Goal: Answer question/provide support: Share knowledge or assist other users

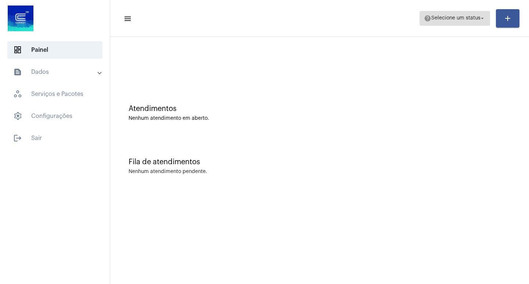
click at [450, 18] on span "Selecione um status" at bounding box center [455, 18] width 49 height 5
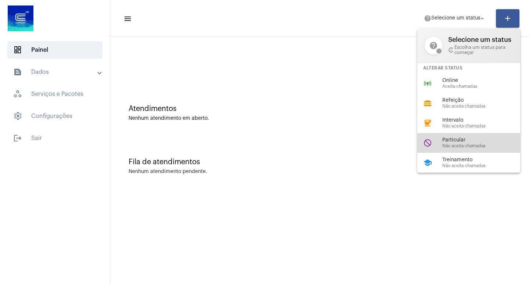
click at [503, 141] on span "Particular" at bounding box center [484, 140] width 84 height 6
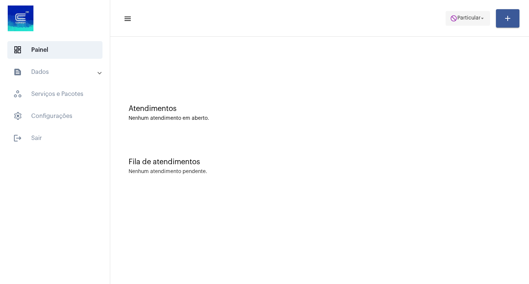
click at [482, 21] on mat-icon "arrow_drop_down" at bounding box center [482, 18] width 7 height 7
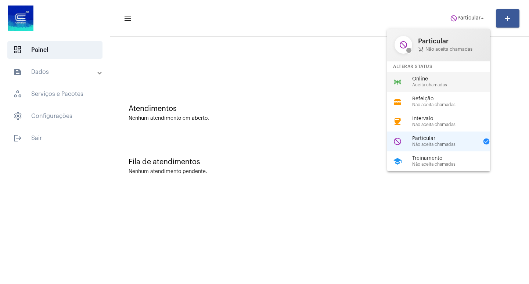
click at [448, 88] on div "online_prediction Online Aceita chamadas" at bounding box center [444, 82] width 115 height 20
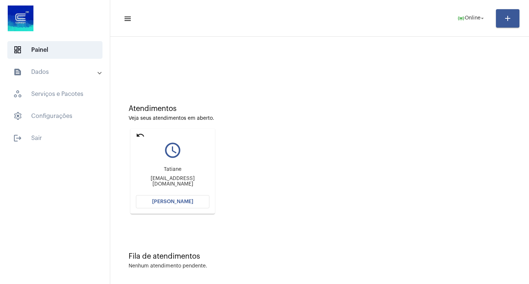
click at [181, 200] on span "[PERSON_NAME]" at bounding box center [172, 201] width 41 height 5
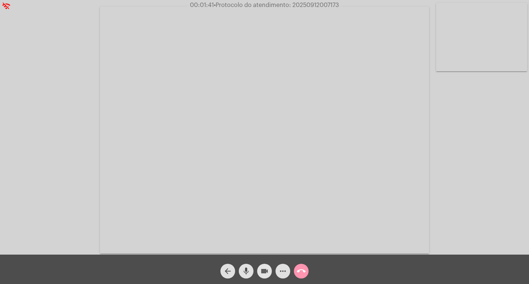
click at [261, 268] on mat-icon "videocam" at bounding box center [264, 271] width 9 height 9
click at [244, 269] on mat-icon "mic" at bounding box center [246, 271] width 9 height 9
click at [263, 271] on mat-icon "videocam_off" at bounding box center [264, 271] width 9 height 9
click at [239, 267] on button "mic_off" at bounding box center [246, 271] width 15 height 15
click at [326, 2] on span "00:07:17 • Protocolo do atendimento: 20250912007173" at bounding box center [264, 4] width 154 height 7
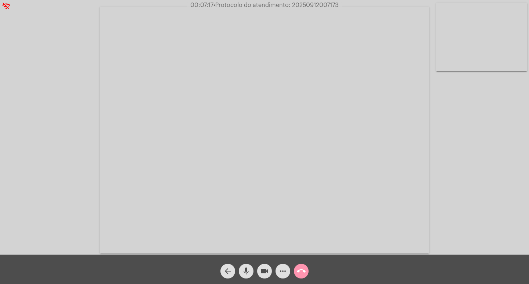
click at [326, 2] on span "00:07:17 • Protocolo do atendimento: 20250912007173" at bounding box center [264, 4] width 154 height 7
copy span "20250912007173"
click at [281, 268] on mat-icon "more_horiz" at bounding box center [282, 271] width 9 height 9
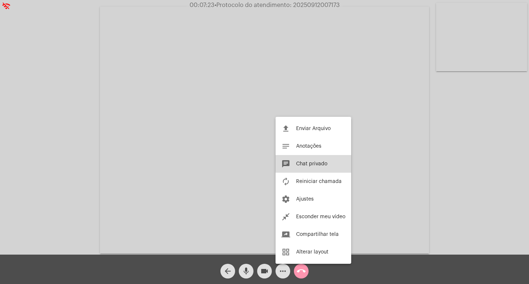
click at [334, 163] on button "chat Chat privado" at bounding box center [313, 164] width 76 height 18
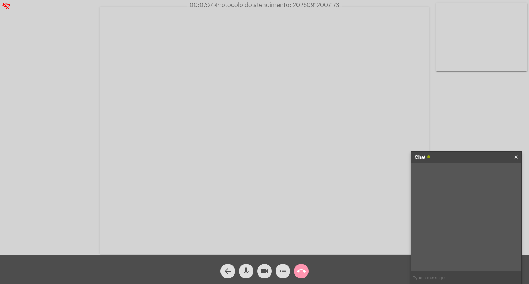
click at [486, 273] on input "text" at bounding box center [466, 277] width 110 height 13
paste input "20250912007173"
type input "20250912007173"
click at [458, 281] on input "20250912007173" at bounding box center [466, 277] width 110 height 13
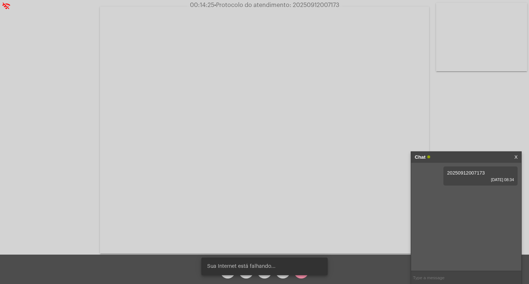
click at [453, 152] on div "Chat" at bounding box center [457, 157] width 87 height 11
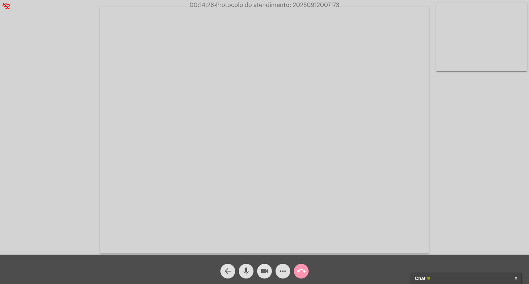
click at [265, 276] on span "videocam" at bounding box center [264, 271] width 9 height 15
click at [249, 272] on mat-icon "mic" at bounding box center [246, 271] width 9 height 9
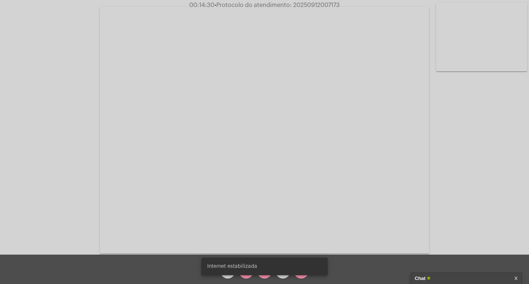
click at [298, 269] on simple-snack-bar "Internet estabilizada" at bounding box center [264, 265] width 115 height 7
click at [305, 275] on div "Internet estabilizada" at bounding box center [264, 266] width 144 height 35
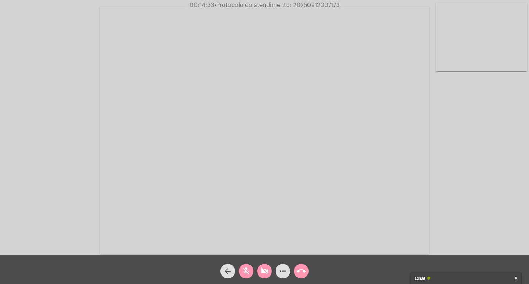
click at [302, 271] on mat-icon "call_end" at bounding box center [301, 271] width 9 height 9
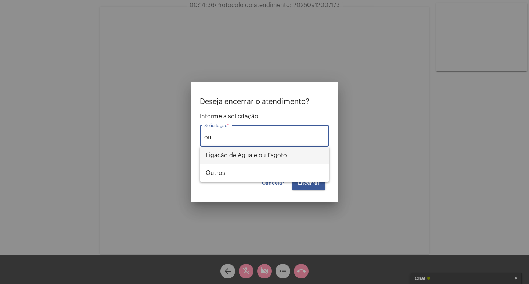
click at [242, 163] on span "Ligação de Água e ou Esgoto" at bounding box center [264, 155] width 117 height 18
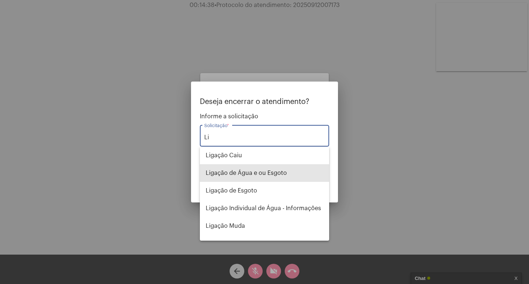
type input "L"
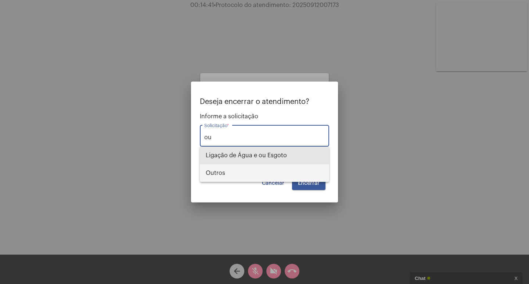
click at [267, 172] on span "Outros" at bounding box center [264, 173] width 117 height 18
type input "Outros"
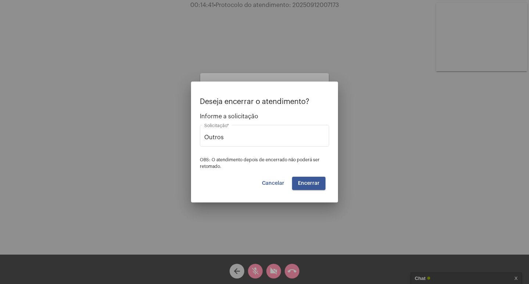
click at [267, 172] on div "Deseja encerrar o atendimento? Informe a solicitação Outros Solicitação * OBS: …" at bounding box center [264, 144] width 129 height 92
click at [311, 191] on mat-dialog-container "Deseja encerrar o atendimento? Informe a solicitação Outros Solicitação * OBS: …" at bounding box center [264, 141] width 147 height 121
click at [311, 185] on span "Encerrar" at bounding box center [309, 183] width 22 height 5
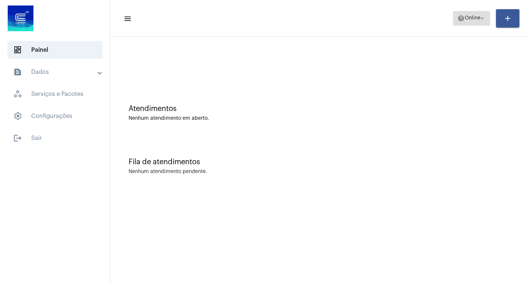
click at [473, 21] on span "help Online arrow_drop_down" at bounding box center [471, 17] width 28 height 13
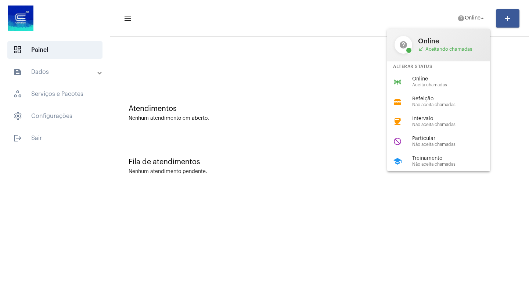
click at [448, 81] on span "Online" at bounding box center [454, 79] width 84 height 6
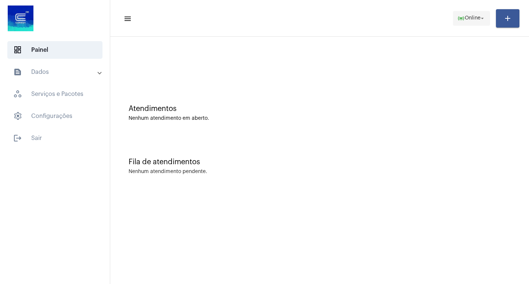
click at [464, 13] on span "online_prediction Online arrow_drop_down" at bounding box center [471, 17] width 28 height 13
click at [471, 25] on button "online_prediction Online arrow_drop_down" at bounding box center [471, 18] width 37 height 15
click at [471, 25] on body "dashboard Painel text_snippet_outlined Dados history_outlined Histórico schedul…" at bounding box center [264, 142] width 529 height 284
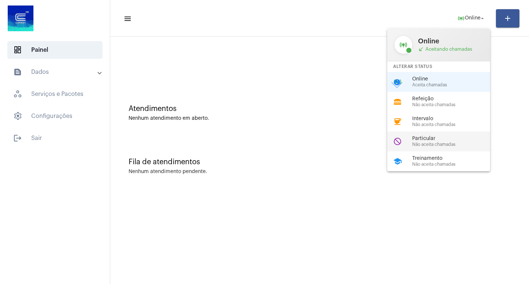
click at [438, 136] on span "Particular" at bounding box center [454, 139] width 84 height 6
click at [437, 135] on div "Atendimentos Nenhum atendimento em aberto." at bounding box center [319, 109] width 411 height 53
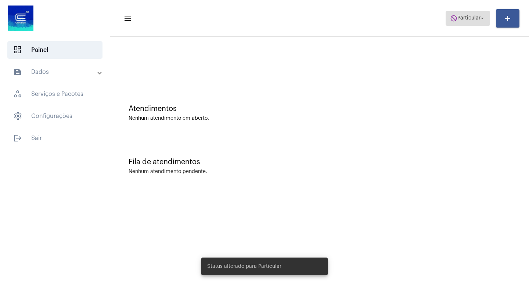
click at [460, 23] on span "do_not_disturb Particular arrow_drop_down" at bounding box center [468, 17] width 36 height 13
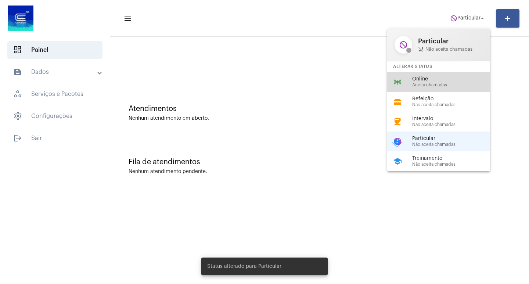
click at [453, 76] on span "Online" at bounding box center [454, 79] width 84 height 6
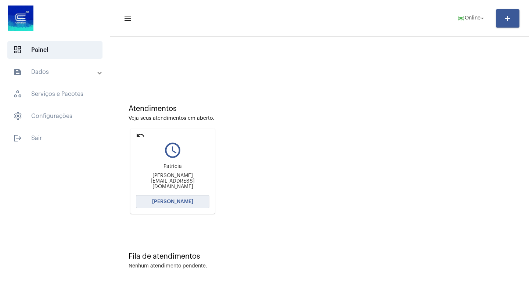
click at [195, 204] on button "[PERSON_NAME]" at bounding box center [172, 201] width 73 height 13
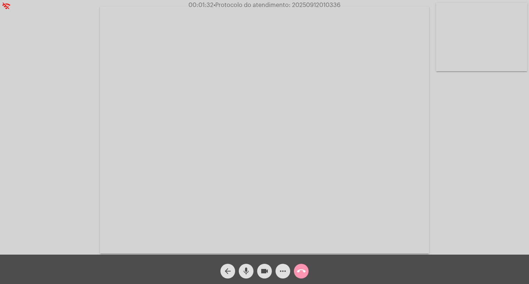
click at [261, 265] on span "videocam" at bounding box center [264, 271] width 9 height 15
click at [247, 268] on mat-icon "mic" at bounding box center [246, 271] width 9 height 9
drag, startPoint x: 267, startPoint y: 269, endPoint x: 256, endPoint y: 267, distance: 10.9
click at [266, 269] on mat-icon "videocam_off" at bounding box center [264, 271] width 9 height 9
click at [245, 267] on mat-icon "mic_off" at bounding box center [246, 271] width 9 height 9
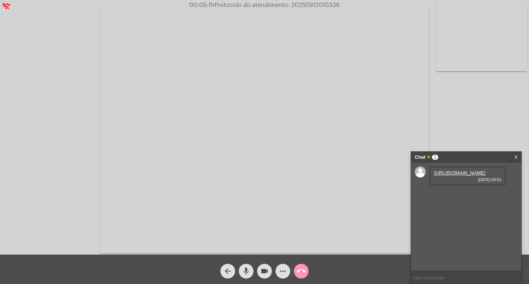
click at [481, 175] on link "[URL][DOMAIN_NAME]" at bounding box center [459, 173] width 51 height 6
click at [456, 196] on link "[URL][DOMAIN_NAME]" at bounding box center [459, 194] width 51 height 6
click at [313, 1] on div "Acessando Câmera e Microfone..." at bounding box center [264, 127] width 529 height 254
click at [312, 1] on span "00:06:55 • Protocolo do atendimento: 20250912010336" at bounding box center [264, 4] width 159 height 7
copy span "20250912010336"
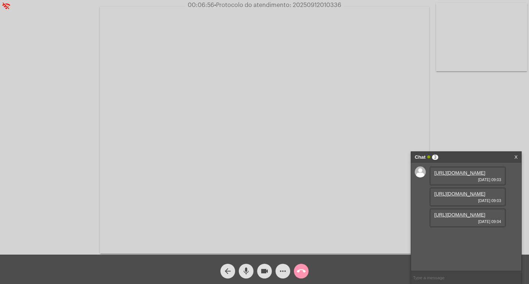
drag, startPoint x: 312, startPoint y: 1, endPoint x: 326, endPoint y: 11, distance: 16.5
click at [326, 11] on video at bounding box center [264, 130] width 329 height 247
click at [169, 146] on video at bounding box center [133, 129] width 253 height 190
click at [455, 272] on input "text" at bounding box center [466, 277] width 110 height 13
paste input "20250912010336"
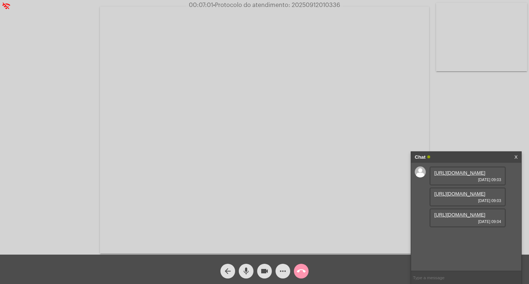
type input "20250912010336"
click at [465, 155] on div "Chat" at bounding box center [457, 157] width 87 height 11
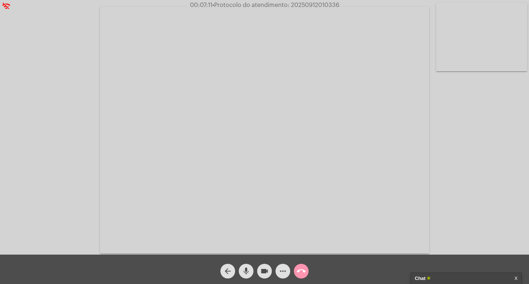
click at [248, 266] on span "mic" at bounding box center [246, 271] width 9 height 15
click at [271, 269] on button "videocam" at bounding box center [264, 271] width 15 height 15
click at [297, 271] on mat-icon "call_end" at bounding box center [301, 271] width 9 height 9
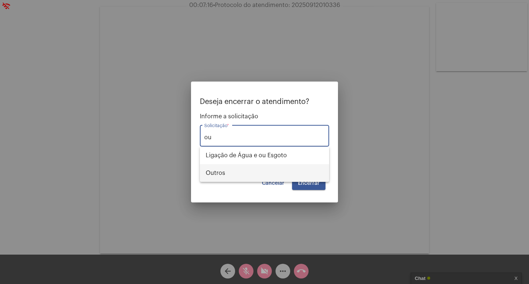
click at [274, 175] on span "Outros" at bounding box center [264, 173] width 117 height 18
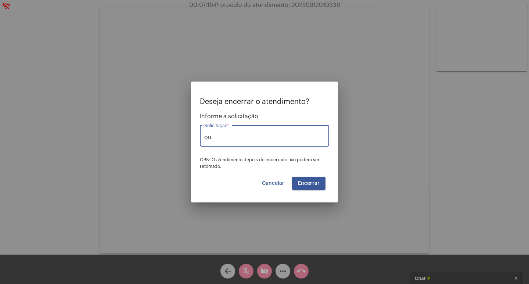
type input "Outros"
click at [306, 186] on button "Encerrar" at bounding box center [308, 183] width 33 height 13
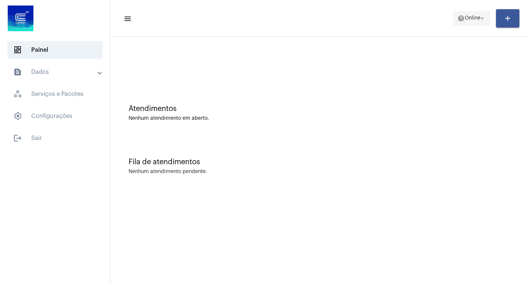
click at [457, 11] on span "help Online arrow_drop_down" at bounding box center [471, 17] width 28 height 13
click at [454, 11] on body "dashboard Painel text_snippet_outlined Dados history_outlined Histórico schedul…" at bounding box center [264, 142] width 529 height 284
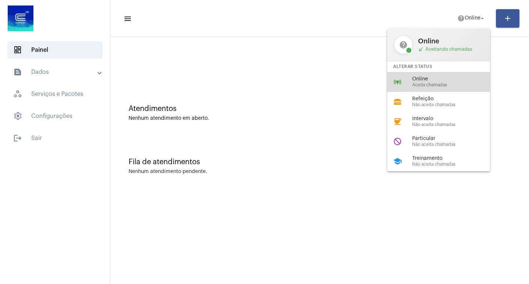
click at [445, 83] on span "Aceita chamadas" at bounding box center [454, 85] width 84 height 5
click at [445, 82] on div at bounding box center [319, 61] width 411 height 42
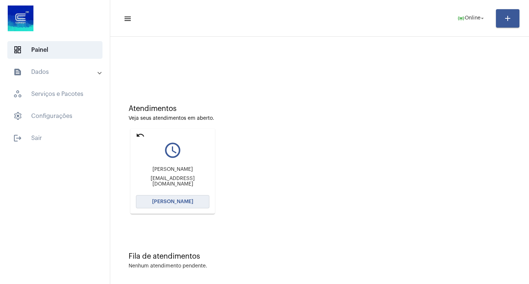
click at [173, 208] on button "[PERSON_NAME]" at bounding box center [172, 201] width 73 height 13
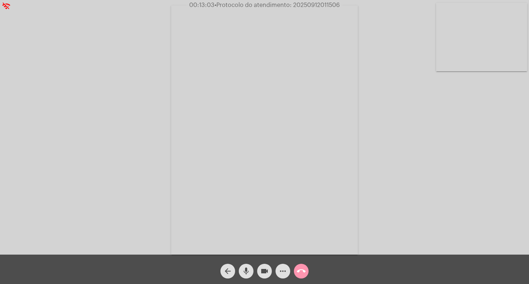
click at [266, 274] on mat-icon "videocam" at bounding box center [264, 271] width 9 height 9
click at [251, 270] on button "mic" at bounding box center [246, 271] width 15 height 15
click at [247, 277] on span "mic_off" at bounding box center [246, 271] width 9 height 15
click at [259, 272] on button "videocam_off" at bounding box center [264, 271] width 15 height 15
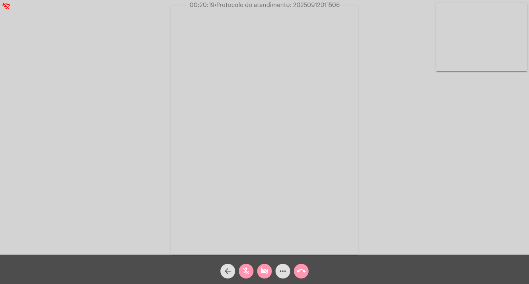
click at [259, 272] on button "videocam_off" at bounding box center [264, 271] width 15 height 15
click at [250, 270] on button "mic_off" at bounding box center [246, 271] width 15 height 15
click at [264, 272] on mat-icon "videocam_off" at bounding box center [264, 271] width 9 height 9
click at [314, 7] on span "• Protocolo do atendimento: 20250912011506" at bounding box center [277, 5] width 125 height 6
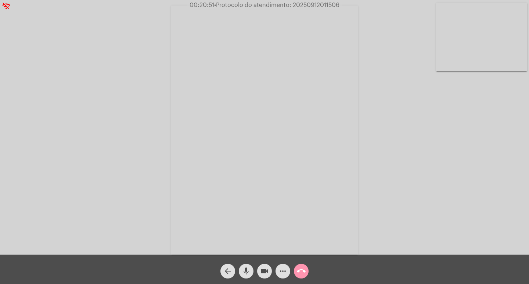
copy span "20250912011506"
click at [285, 278] on span "more_horiz" at bounding box center [282, 271] width 9 height 15
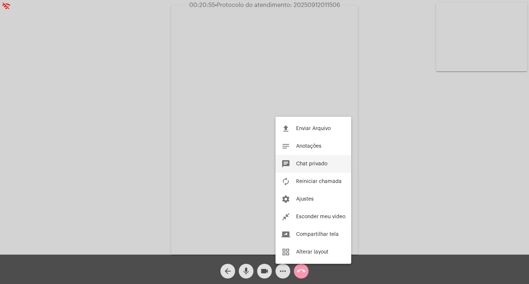
click at [318, 166] on span "Chat privado" at bounding box center [311, 163] width 31 height 5
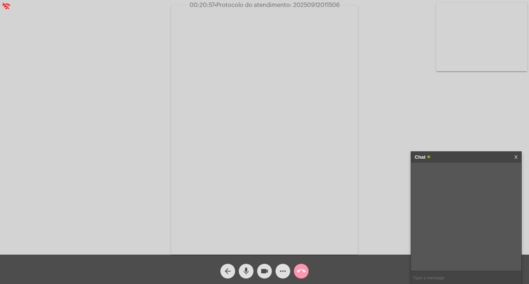
click at [457, 274] on input "text" at bounding box center [466, 277] width 110 height 13
paste input "20250912011506"
type input "20250912011506"
click at [469, 156] on div "Chat" at bounding box center [457, 157] width 87 height 11
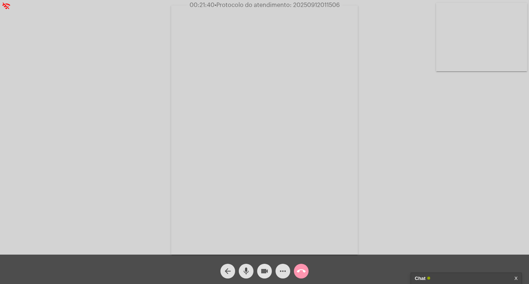
click at [264, 274] on mat-icon "videocam" at bounding box center [264, 271] width 9 height 9
click at [247, 271] on mat-icon "mic" at bounding box center [246, 271] width 9 height 9
click at [303, 270] on mat-icon "call_end" at bounding box center [301, 271] width 9 height 9
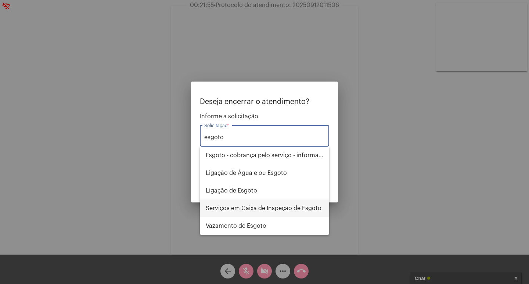
click at [272, 207] on span "Serviços em Caixa de Inspeção de Esgoto" at bounding box center [264, 208] width 117 height 18
type input "Serviços em Caixa de Inspeção de Esgoto"
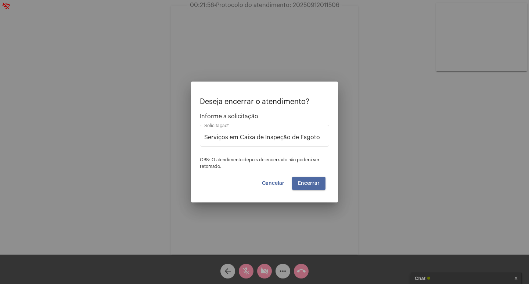
click at [318, 187] on button "Encerrar" at bounding box center [308, 183] width 33 height 13
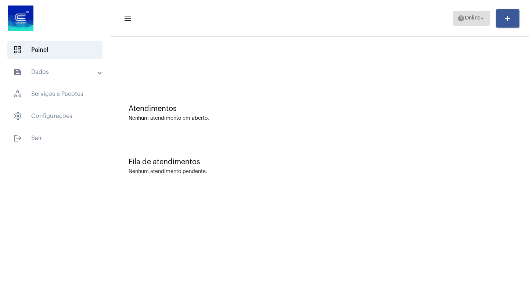
click at [479, 20] on mat-icon "arrow_drop_down" at bounding box center [482, 18] width 7 height 7
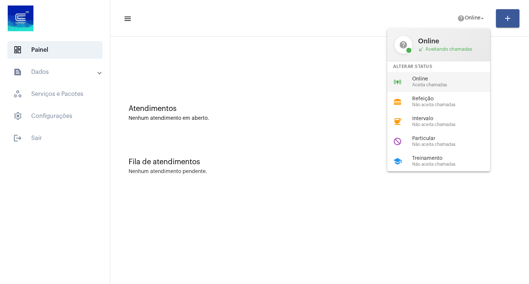
click at [452, 78] on span "Online" at bounding box center [454, 79] width 84 height 6
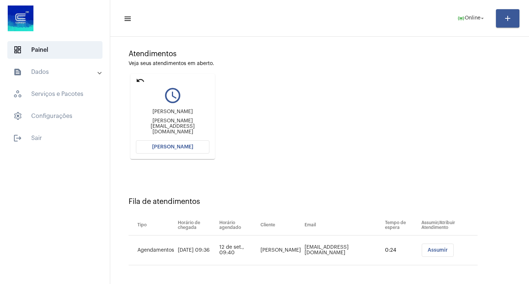
scroll to position [56, 0]
click at [184, 149] on button "[PERSON_NAME]" at bounding box center [172, 145] width 73 height 13
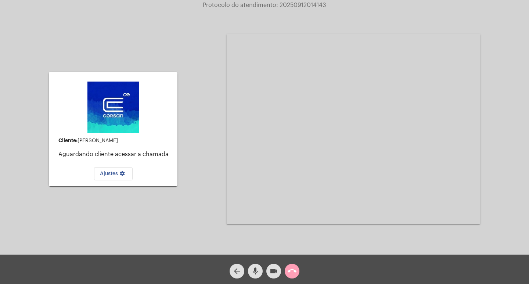
click at [290, 274] on mat-icon "call_end" at bounding box center [291, 271] width 9 height 9
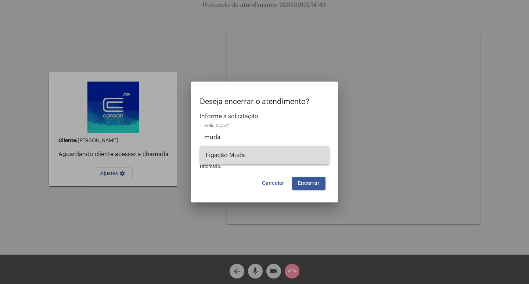
click at [254, 157] on span "Ligação Muda" at bounding box center [264, 155] width 117 height 18
type input "Ligação Muda"
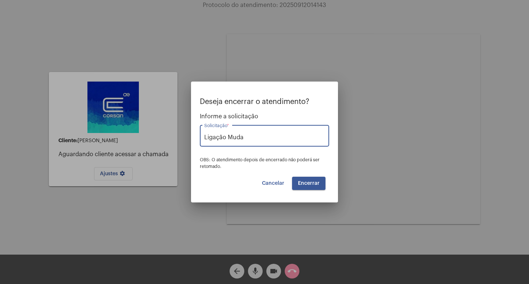
click at [308, 177] on button "Encerrar" at bounding box center [308, 183] width 33 height 13
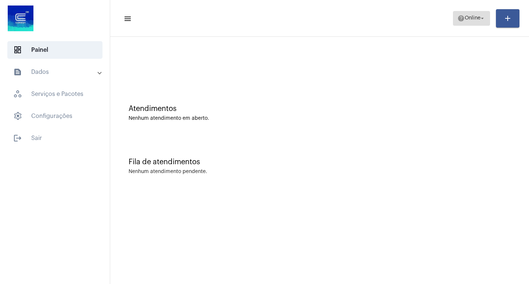
click at [464, 20] on span "Online" at bounding box center [472, 18] width 16 height 5
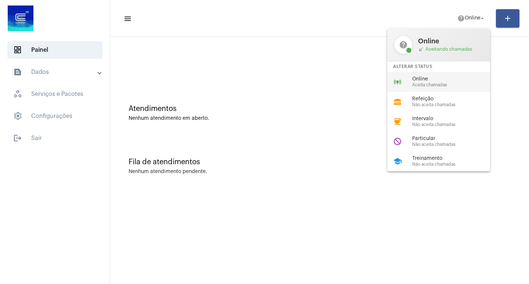
click at [442, 81] on span "Online" at bounding box center [454, 79] width 84 height 6
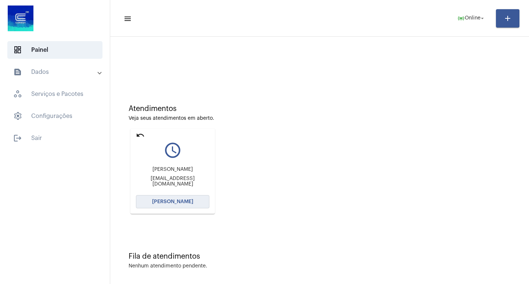
click at [171, 204] on button "[PERSON_NAME]" at bounding box center [172, 201] width 73 height 13
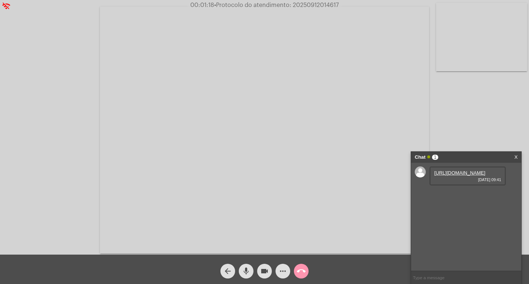
click at [458, 175] on link "[URL][DOMAIN_NAME]" at bounding box center [459, 173] width 51 height 6
click at [464, 196] on link "[URL][DOMAIN_NAME]" at bounding box center [459, 194] width 51 height 6
click at [472, 217] on link "[URL][DOMAIN_NAME]" at bounding box center [459, 215] width 51 height 6
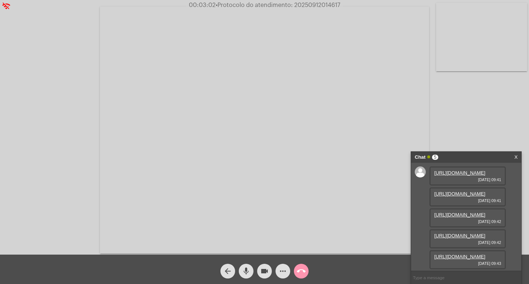
click at [465, 254] on link "[URL][DOMAIN_NAME]" at bounding box center [459, 257] width 51 height 6
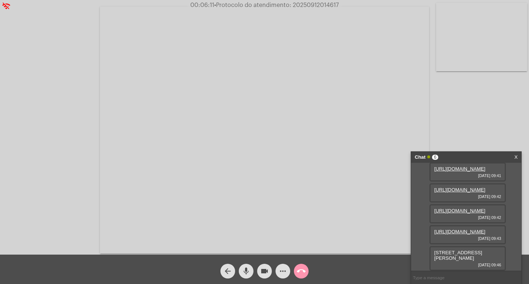
scroll to position [108, 0]
drag, startPoint x: 486, startPoint y: 259, endPoint x: 301, endPoint y: 234, distance: 187.5
click at [273, 228] on video at bounding box center [264, 130] width 329 height 247
click at [443, 252] on span "[STREET_ADDRESS][PERSON_NAME]" at bounding box center [458, 255] width 48 height 11
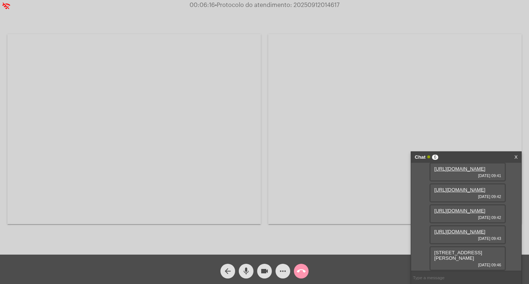
click at [443, 252] on span "[STREET_ADDRESS][PERSON_NAME]" at bounding box center [458, 255] width 48 height 11
copy span "[STREET_ADDRESS][PERSON_NAME]"
click at [493, 155] on div "Chat 6" at bounding box center [457, 157] width 87 height 11
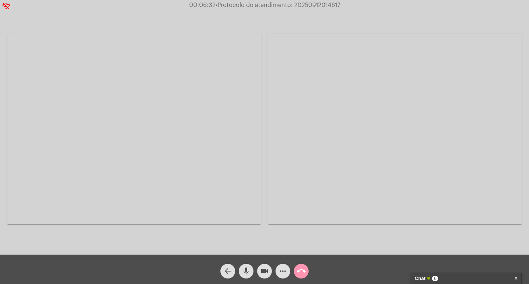
click at [223, 98] on video at bounding box center [133, 129] width 253 height 190
click at [315, 3] on span "• Protocolo do atendimento: 20250912014617" at bounding box center [277, 5] width 124 height 6
copy span "20250912014617"
click at [467, 106] on div "Acessando Câmera e Microfone..." at bounding box center [264, 129] width 527 height 254
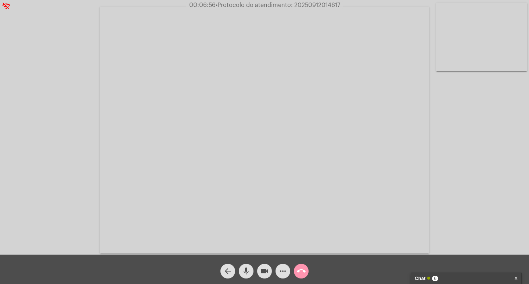
click at [481, 69] on video at bounding box center [481, 37] width 91 height 68
click at [102, 144] on video at bounding box center [81, 129] width 91 height 68
drag, startPoint x: 453, startPoint y: 62, endPoint x: 455, endPoint y: 119, distance: 56.2
click at [455, 119] on div "Acessando Câmera e Microfone..." at bounding box center [264, 129] width 527 height 254
click at [453, 65] on video at bounding box center [481, 37] width 91 height 68
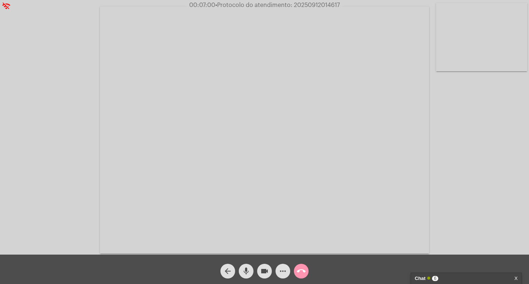
click at [453, 65] on div "Acessando Câmera e Microfone..." at bounding box center [481, 37] width 91 height 68
click at [452, 71] on video at bounding box center [327, 129] width 329 height 247
click at [452, 71] on video at bounding box center [394, 129] width 253 height 190
click at [452, 71] on video at bounding box center [327, 129] width 329 height 247
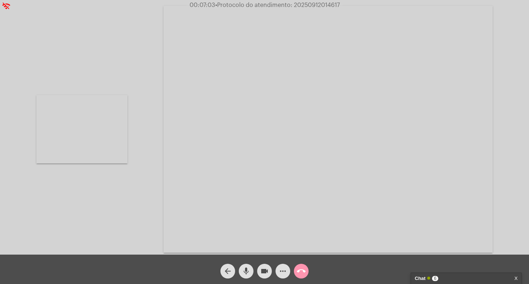
click at [452, 71] on video at bounding box center [327, 129] width 329 height 247
click at [445, 275] on div "Chat 7" at bounding box center [457, 278] width 87 height 11
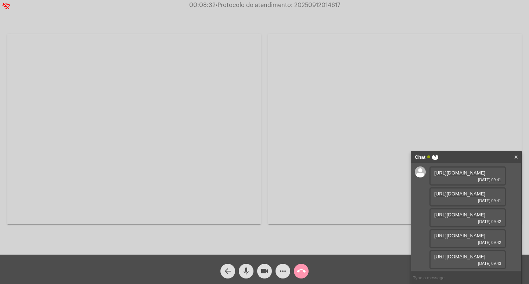
scroll to position [145, 0]
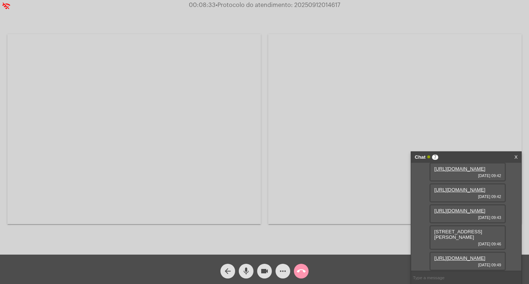
click at [454, 255] on link "[URL][DOMAIN_NAME]" at bounding box center [459, 258] width 51 height 6
click at [461, 152] on div "Chat 7" at bounding box center [457, 157] width 87 height 11
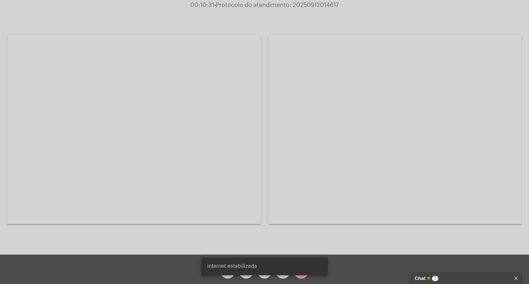
click at [267, 274] on snack-bar-container "Internet estabilizada" at bounding box center [264, 266] width 126 height 18
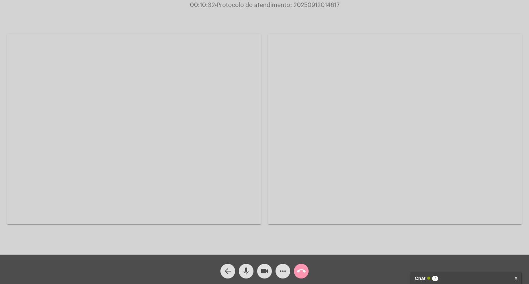
click at [267, 274] on mat-icon "videocam" at bounding box center [264, 271] width 9 height 9
click at [267, 274] on mat-icon "videocam_off" at bounding box center [264, 271] width 9 height 9
click at [450, 276] on div "Chat 8" at bounding box center [457, 278] width 87 height 11
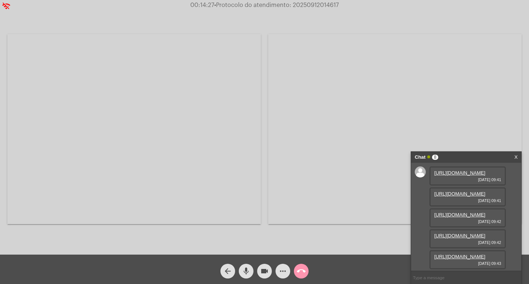
scroll to position [171, 0]
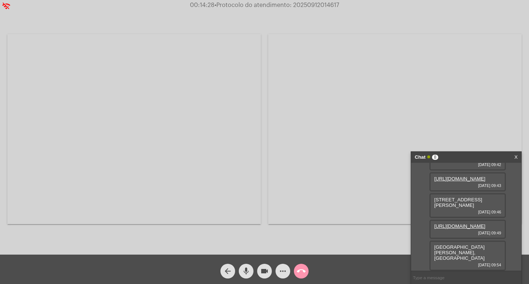
click at [463, 255] on span "[GEOGRAPHIC_DATA][PERSON_NAME], [GEOGRAPHIC_DATA]" at bounding box center [459, 252] width 50 height 17
copy span "[GEOGRAPHIC_DATA][PERSON_NAME], [GEOGRAPHIC_DATA]"
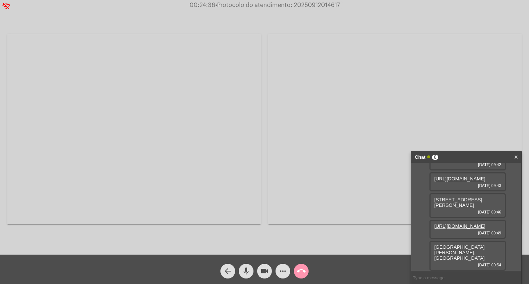
click at [456, 197] on span "[STREET_ADDRESS][PERSON_NAME]" at bounding box center [458, 202] width 48 height 11
copy span "[STREET_ADDRESS][PERSON_NAME]"
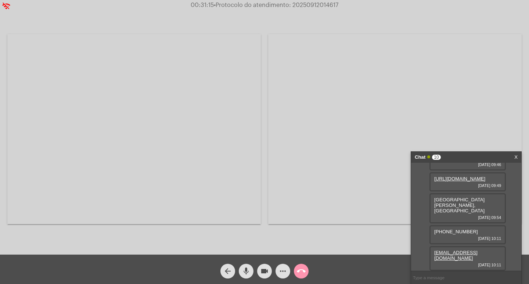
scroll to position [213, 0]
drag, startPoint x: 473, startPoint y: 255, endPoint x: 284, endPoint y: 153, distance: 215.2
click at [280, 152] on video at bounding box center [394, 129] width 253 height 190
click at [461, 213] on div "[GEOGRAPHIC_DATA][PERSON_NAME], bairro vida nova [DATE] 09:54" at bounding box center [467, 208] width 76 height 30
click at [456, 210] on span "[GEOGRAPHIC_DATA][PERSON_NAME], [GEOGRAPHIC_DATA]" at bounding box center [459, 205] width 50 height 17
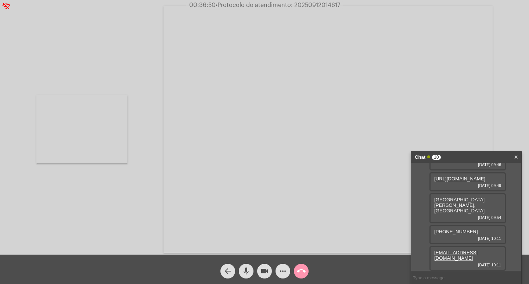
click at [456, 210] on span "[GEOGRAPHIC_DATA][PERSON_NAME], [GEOGRAPHIC_DATA]" at bounding box center [459, 205] width 50 height 17
copy span "[GEOGRAPHIC_DATA][PERSON_NAME], [GEOGRAPHIC_DATA]"
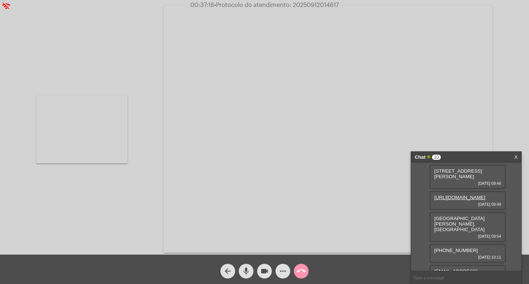
scroll to position [103, 0]
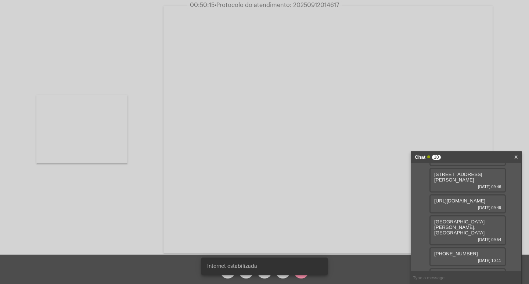
click at [277, 280] on div "Internet estabilizada" at bounding box center [264, 266] width 144 height 35
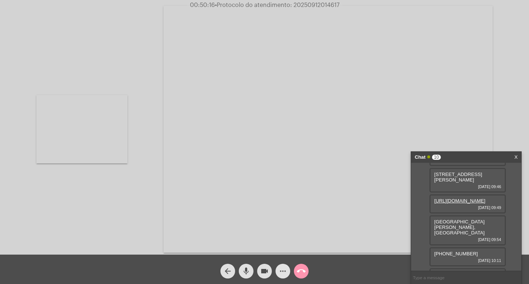
click at [281, 275] on mat-icon "more_horiz" at bounding box center [282, 271] width 9 height 9
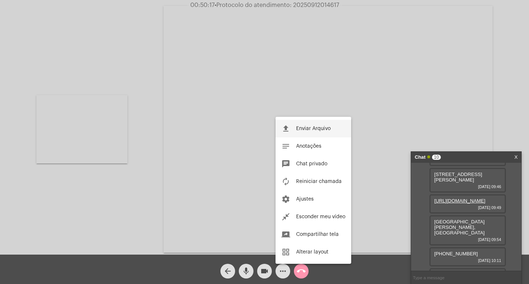
click at [314, 128] on span "Enviar Arquivo" at bounding box center [313, 128] width 35 height 5
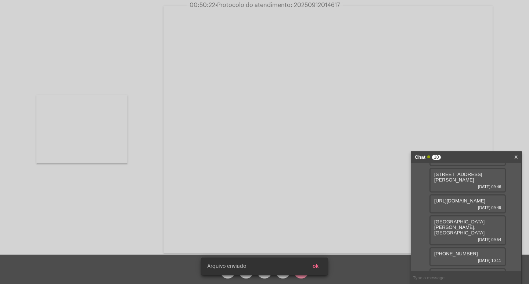
scroll to position [251, 0]
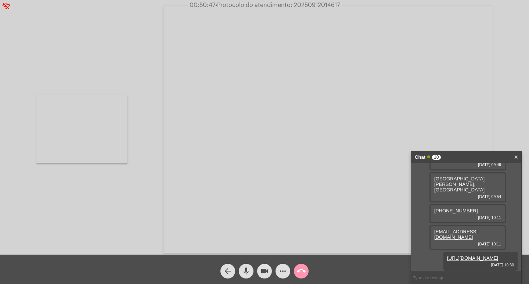
click at [306, 7] on span "• Protocolo do atendimento: 20250912014617" at bounding box center [277, 5] width 124 height 6
copy span "20250912014617"
click at [427, 278] on input "text" at bounding box center [466, 277] width 110 height 13
paste input "20250912014617"
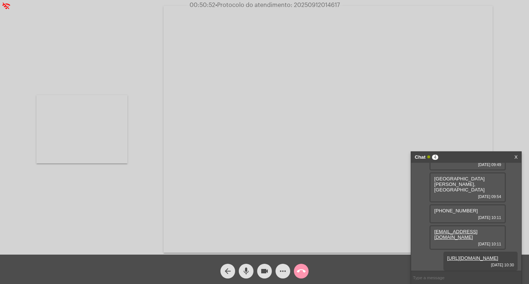
type input "20250912014617"
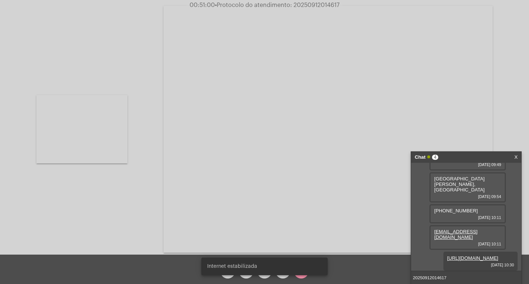
click at [475, 279] on input "20250912014617" at bounding box center [466, 277] width 110 height 13
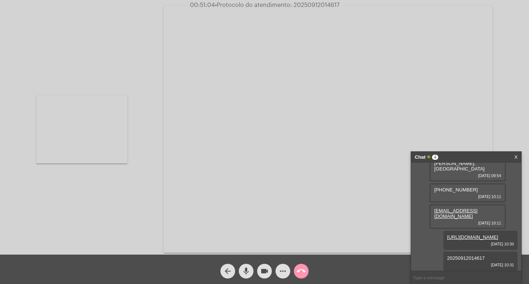
scroll to position [272, 0]
click at [477, 153] on div "Chat 4" at bounding box center [457, 157] width 87 height 11
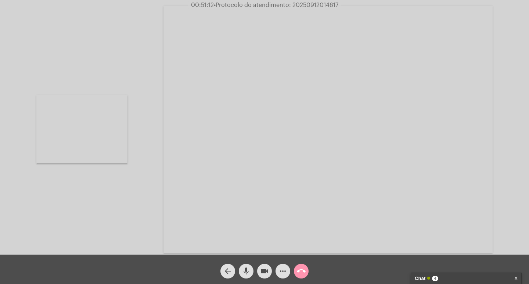
click at [262, 271] on mat-icon "videocam" at bounding box center [264, 271] width 9 height 9
click at [248, 270] on mat-icon "mic" at bounding box center [246, 271] width 9 height 9
click at [303, 273] on mat-icon "call_end" at bounding box center [301, 271] width 9 height 9
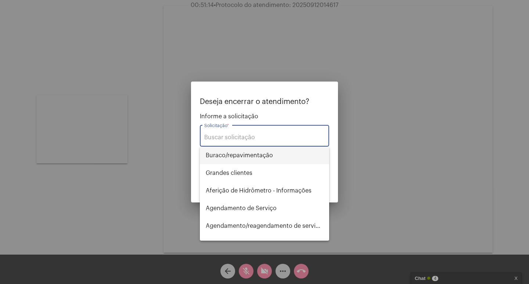
click at [303, 148] on span "⁠Buraco/repavimentação" at bounding box center [264, 155] width 117 height 18
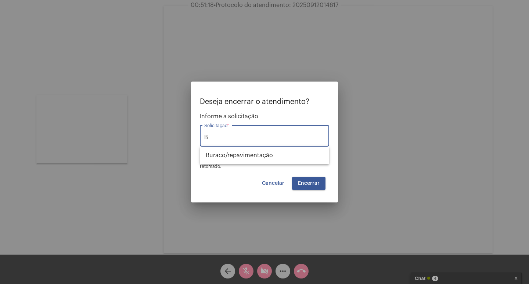
type input "⁠"
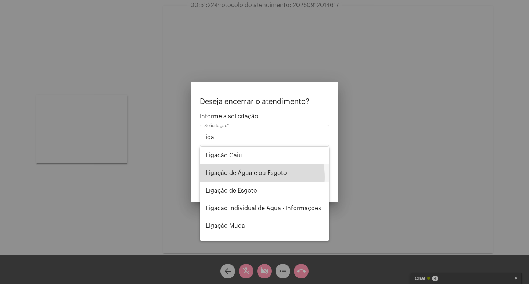
click at [250, 177] on span "Ligação de Água e ou Esgoto" at bounding box center [264, 173] width 117 height 18
type input "Ligação de Água e ou Esgoto"
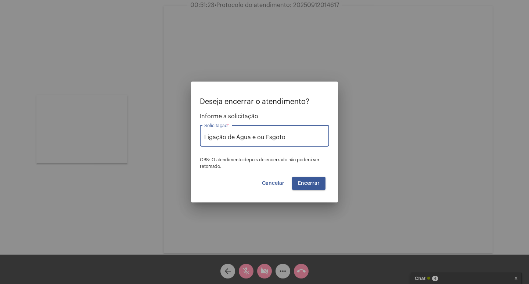
click at [308, 185] on span "Encerrar" at bounding box center [309, 183] width 22 height 5
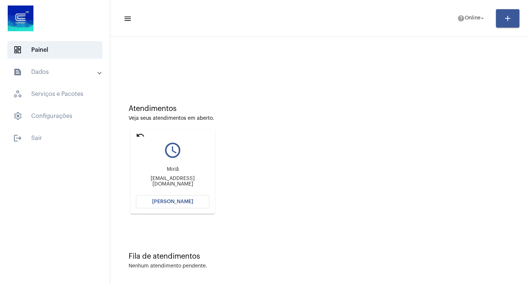
click at [138, 135] on mat-icon "undo" at bounding box center [140, 135] width 9 height 9
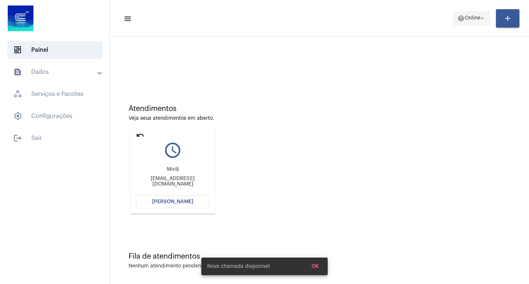
click at [465, 21] on span "help Online arrow_drop_down" at bounding box center [471, 17] width 28 height 13
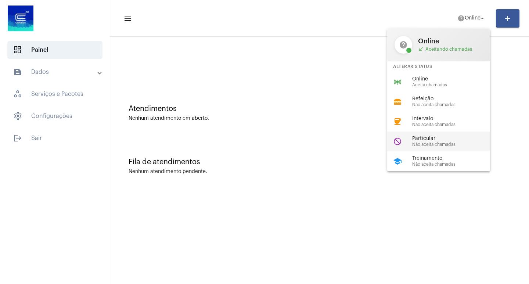
click at [453, 144] on span "Não aceita chamadas" at bounding box center [454, 144] width 84 height 5
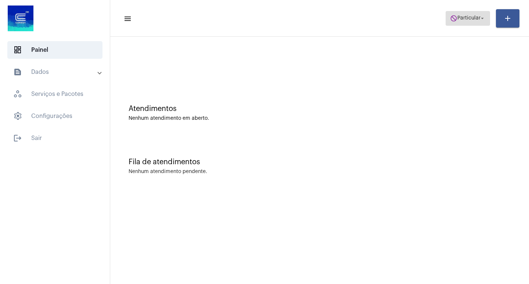
click at [463, 24] on span "do_not_disturb Particular arrow_drop_down" at bounding box center [468, 17] width 36 height 13
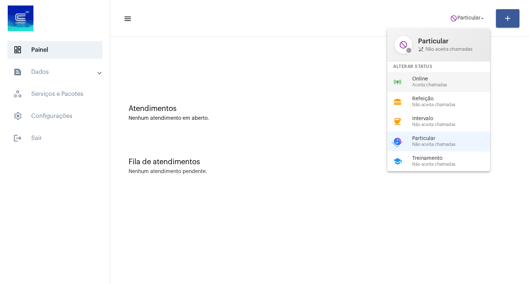
click at [460, 75] on div "online_prediction Online Aceita chamadas" at bounding box center [444, 82] width 115 height 20
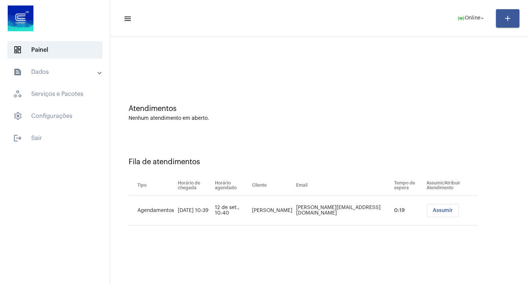
click at [429, 218] on td "Assumir" at bounding box center [450, 211] width 53 height 30
click at [429, 215] on button "Assumir" at bounding box center [443, 210] width 32 height 13
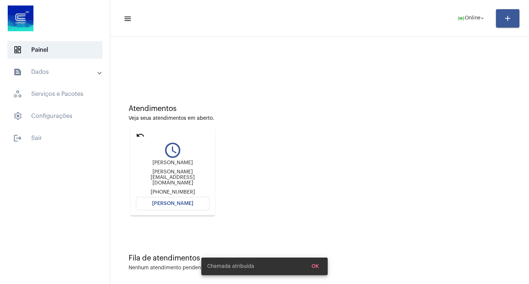
click at [182, 206] on button "[PERSON_NAME]" at bounding box center [172, 203] width 73 height 13
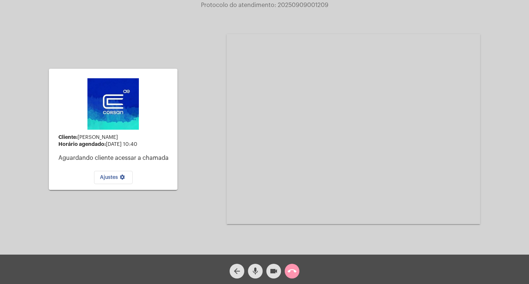
drag, startPoint x: 224, startPoint y: 122, endPoint x: 238, endPoint y: 138, distance: 21.0
click at [221, 122] on div "Cliente: [PERSON_NAME] agendado: [DATE] 10:40 Aguardando cliente acessar a cham…" at bounding box center [264, 128] width 527 height 254
click at [294, 269] on mat-icon "call_end" at bounding box center [291, 271] width 9 height 9
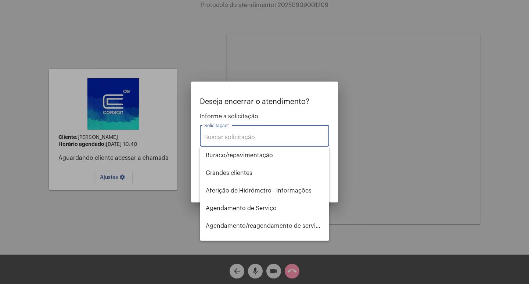
click at [234, 133] on div "Solicitação *" at bounding box center [264, 134] width 120 height 23
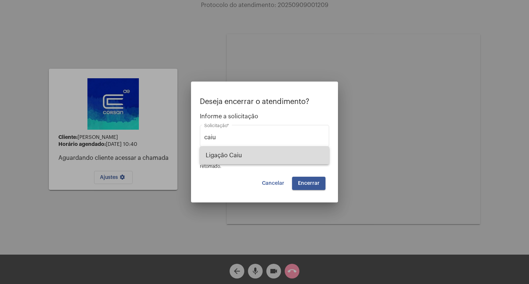
click at [282, 163] on span "Ligação Caiu" at bounding box center [264, 155] width 117 height 18
type input "Ligação Caiu"
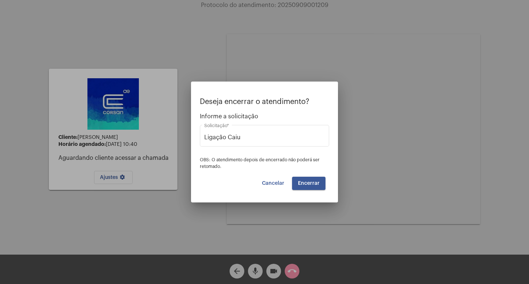
click at [327, 181] on div "Deseja encerrar o atendimento? Informe a solicitação Ligação Caiu Solicitação *…" at bounding box center [264, 144] width 129 height 92
drag, startPoint x: 325, startPoint y: 181, endPoint x: 323, endPoint y: 189, distance: 8.6
click at [323, 189] on button "Encerrar" at bounding box center [308, 183] width 33 height 13
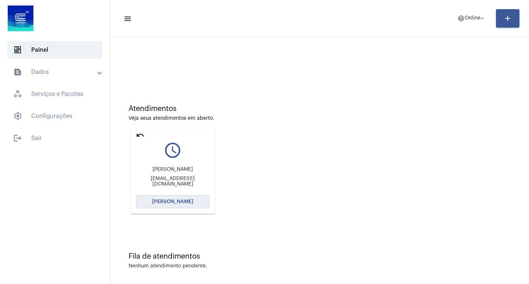
click at [185, 208] on button "[PERSON_NAME]" at bounding box center [172, 201] width 73 height 13
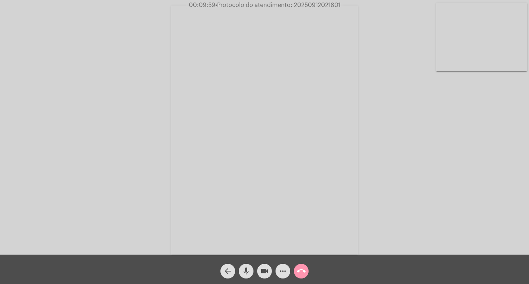
click at [261, 274] on mat-icon "videocam" at bounding box center [264, 271] width 9 height 9
click at [260, 272] on button "videocam_off" at bounding box center [264, 271] width 15 height 15
click at [268, 275] on mat-icon "videocam" at bounding box center [264, 271] width 9 height 9
click at [248, 270] on mat-icon "mic" at bounding box center [246, 271] width 9 height 9
click at [248, 270] on mat-icon "mic_off" at bounding box center [246, 271] width 9 height 9
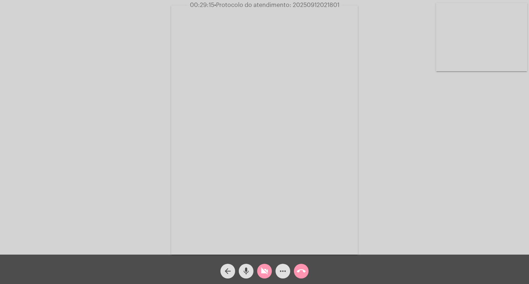
click at [264, 272] on mat-icon "videocam_off" at bounding box center [264, 271] width 9 height 9
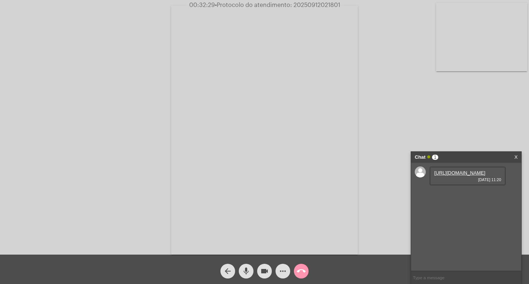
click at [437, 175] on link "[URL][DOMAIN_NAME]" at bounding box center [459, 173] width 51 height 6
click at [456, 196] on link "[URL][DOMAIN_NAME]" at bounding box center [459, 194] width 51 height 6
click at [436, 175] on link "[URL][DOMAIN_NAME]" at bounding box center [459, 173] width 51 height 6
click at [320, 3] on span "• Protocolo do atendimento: 20250912021801" at bounding box center [276, 5] width 125 height 6
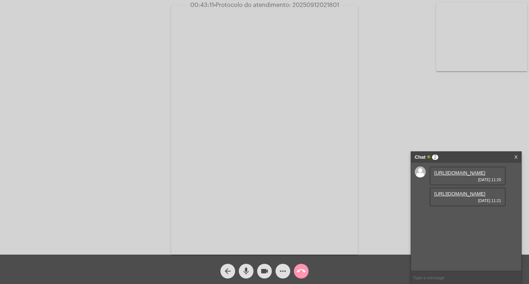
copy span "20250912021801"
click at [463, 99] on div "Acessando Câmera e Microfone..." at bounding box center [264, 129] width 527 height 254
click at [342, 3] on div "00:47:33 • Protocolo do atendimento: 20250912021801" at bounding box center [264, 5] width 529 height 7
click at [335, 2] on span "• Protocolo do atendimento: 20250912021801" at bounding box center [276, 5] width 125 height 6
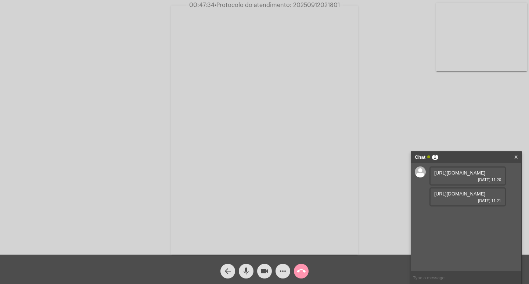
drag, startPoint x: 335, startPoint y: 2, endPoint x: 343, endPoint y: 6, distance: 9.4
click at [343, 6] on div "00:47:34 • Protocolo do atendimento: 20250912021801" at bounding box center [264, 5] width 529 height 7
click at [339, 4] on span "• Protocolo do atendimento: 20250912021801" at bounding box center [276, 5] width 125 height 6
click at [336, 4] on span "• Protocolo do atendimento: 20250912021801" at bounding box center [276, 5] width 125 height 6
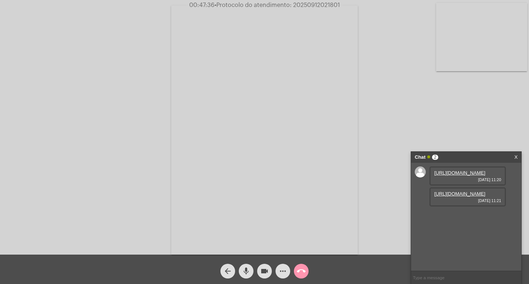
click at [336, 4] on span "• Protocolo do atendimento: 20250912021801" at bounding box center [276, 5] width 125 height 6
copy span "20250912021801"
click at [456, 278] on input "text" at bounding box center [466, 277] width 110 height 13
paste input "20250912021801"
type input "20250912021801"
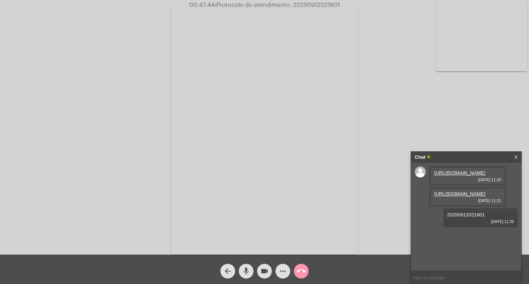
click at [463, 154] on div "Chat" at bounding box center [457, 157] width 87 height 11
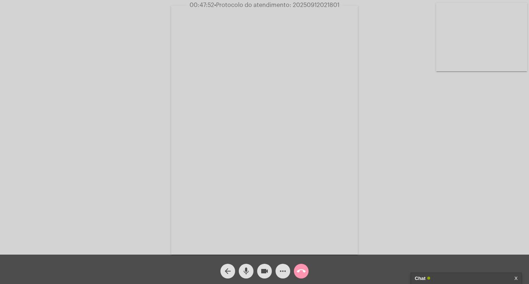
click at [264, 266] on span "videocam" at bounding box center [264, 271] width 9 height 15
click at [251, 269] on button "mic" at bounding box center [246, 271] width 15 height 15
click at [300, 272] on mat-icon "call_end" at bounding box center [301, 271] width 9 height 9
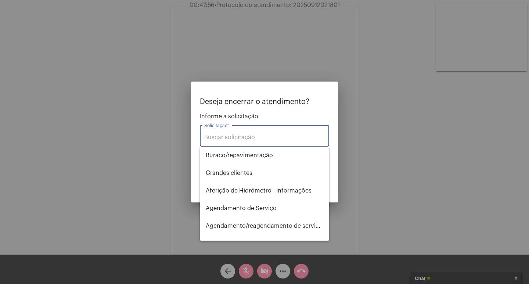
click at [266, 141] on div "Solicitação *" at bounding box center [264, 134] width 120 height 23
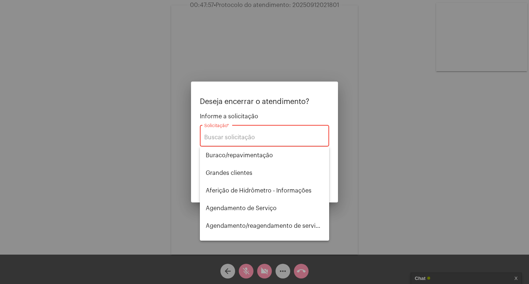
click at [264, 139] on input "Solicitação *" at bounding box center [264, 137] width 120 height 7
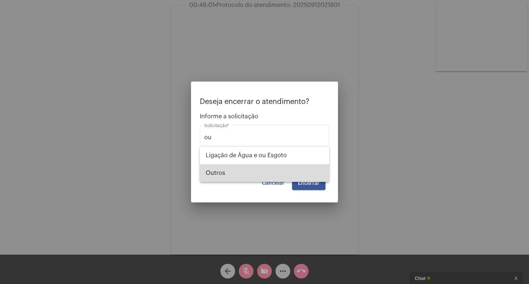
click at [303, 174] on span "Outros" at bounding box center [264, 173] width 117 height 18
type input "Outros"
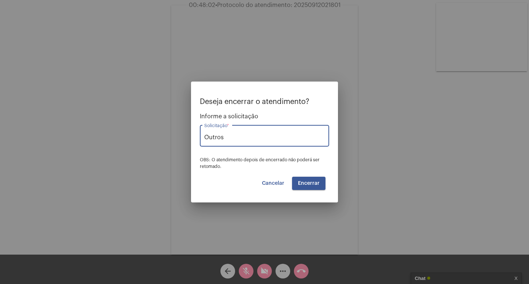
click at [314, 179] on button "Encerrar" at bounding box center [308, 183] width 33 height 13
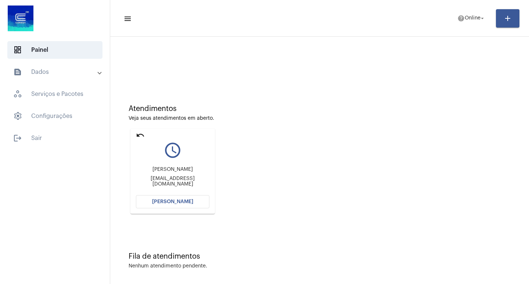
scroll to position [3, 0]
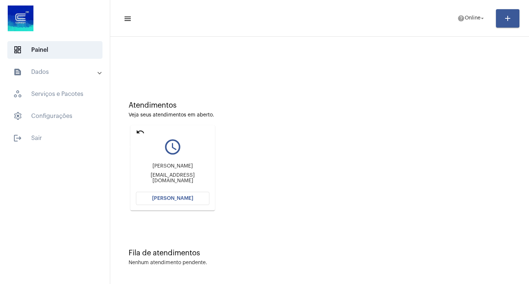
click at [138, 131] on mat-icon "undo" at bounding box center [140, 131] width 9 height 9
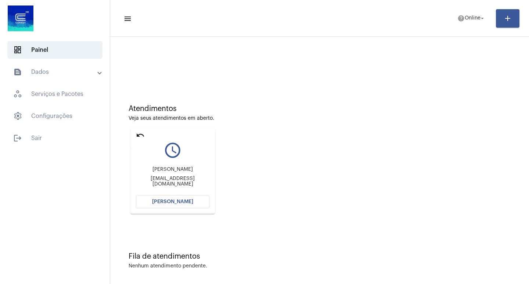
click at [136, 135] on mat-icon "undo" at bounding box center [140, 135] width 9 height 9
click at [180, 206] on button "[PERSON_NAME]" at bounding box center [172, 201] width 73 height 13
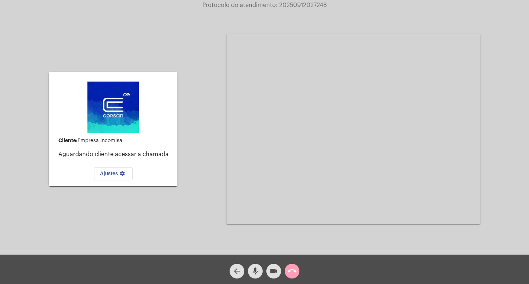
click at [293, 274] on mat-icon "call_end" at bounding box center [291, 271] width 9 height 9
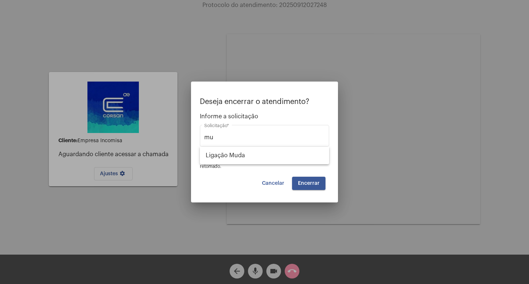
drag, startPoint x: 276, startPoint y: 144, endPoint x: 279, endPoint y: 155, distance: 11.7
click at [278, 154] on div "Deseja encerrar o atendimento? Informe a solicitação mu Solicitação * OBS: O at…" at bounding box center [264, 142] width 529 height 284
click at [291, 137] on input "mu" at bounding box center [264, 137] width 120 height 7
click at [312, 156] on span "Ligação Muda" at bounding box center [264, 155] width 117 height 18
type input "Ligação Muda"
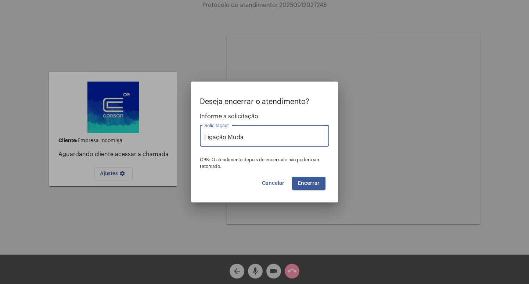
click at [318, 180] on button "Encerrar" at bounding box center [308, 183] width 33 height 13
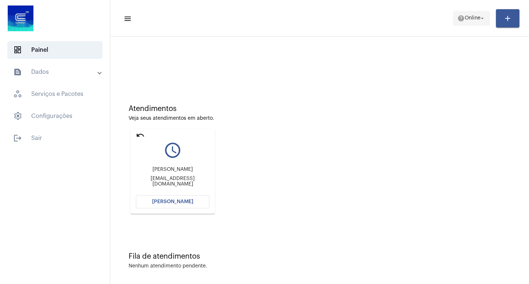
click at [478, 17] on span "Online" at bounding box center [472, 18] width 16 height 5
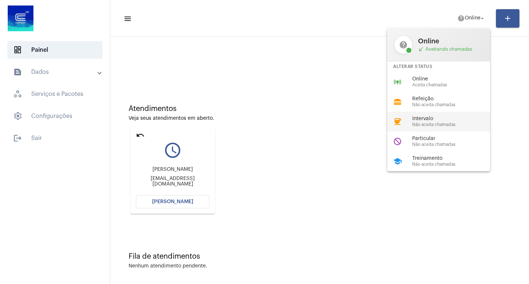
click at [429, 119] on span "Intervalo" at bounding box center [454, 119] width 84 height 6
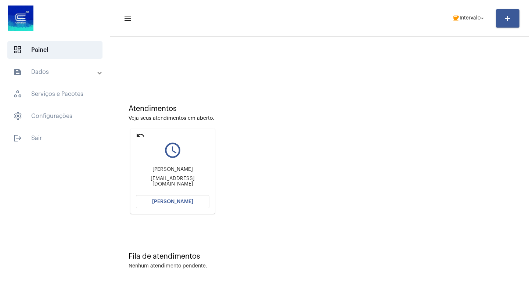
click at [141, 137] on mat-icon "undo" at bounding box center [140, 135] width 9 height 9
